Goal: Book appointment/travel/reservation

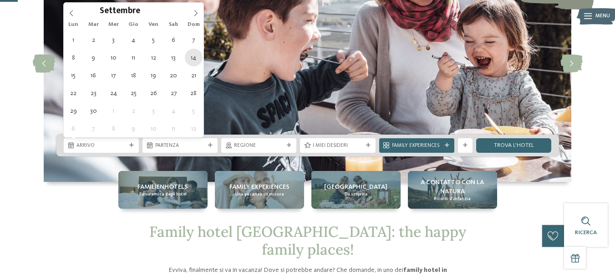
type div "[DATE]"
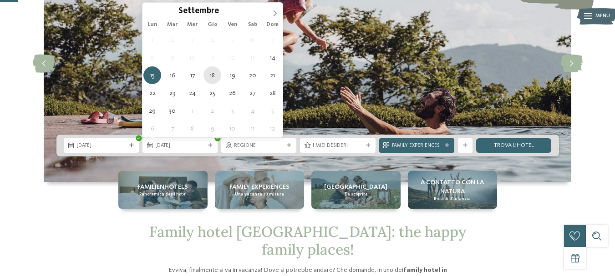
type div "[DATE]"
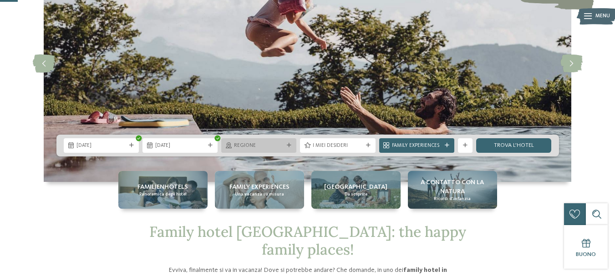
click at [291, 146] on icon at bounding box center [289, 145] width 5 height 5
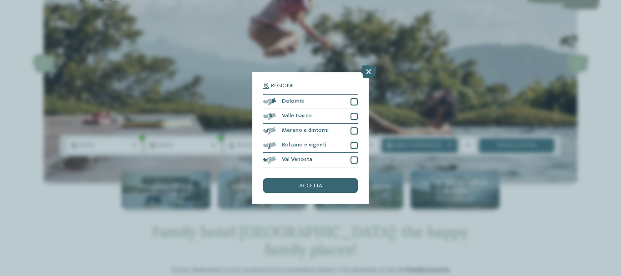
click at [388, 143] on div "Regione Dolomiti" at bounding box center [310, 138] width 621 height 276
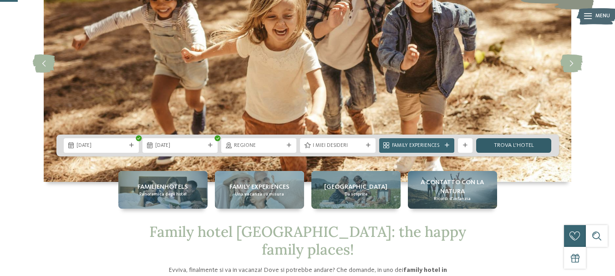
click at [534, 145] on link "trova l’hotel" at bounding box center [513, 145] width 75 height 15
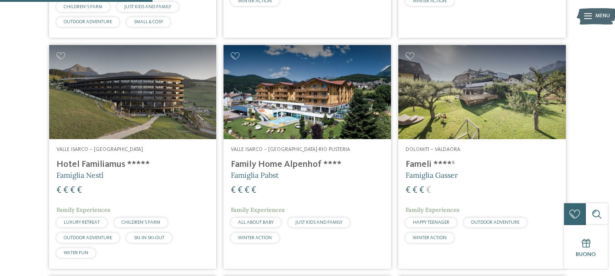
scroll to position [561, 0]
